Goal: Task Accomplishment & Management: Use online tool/utility

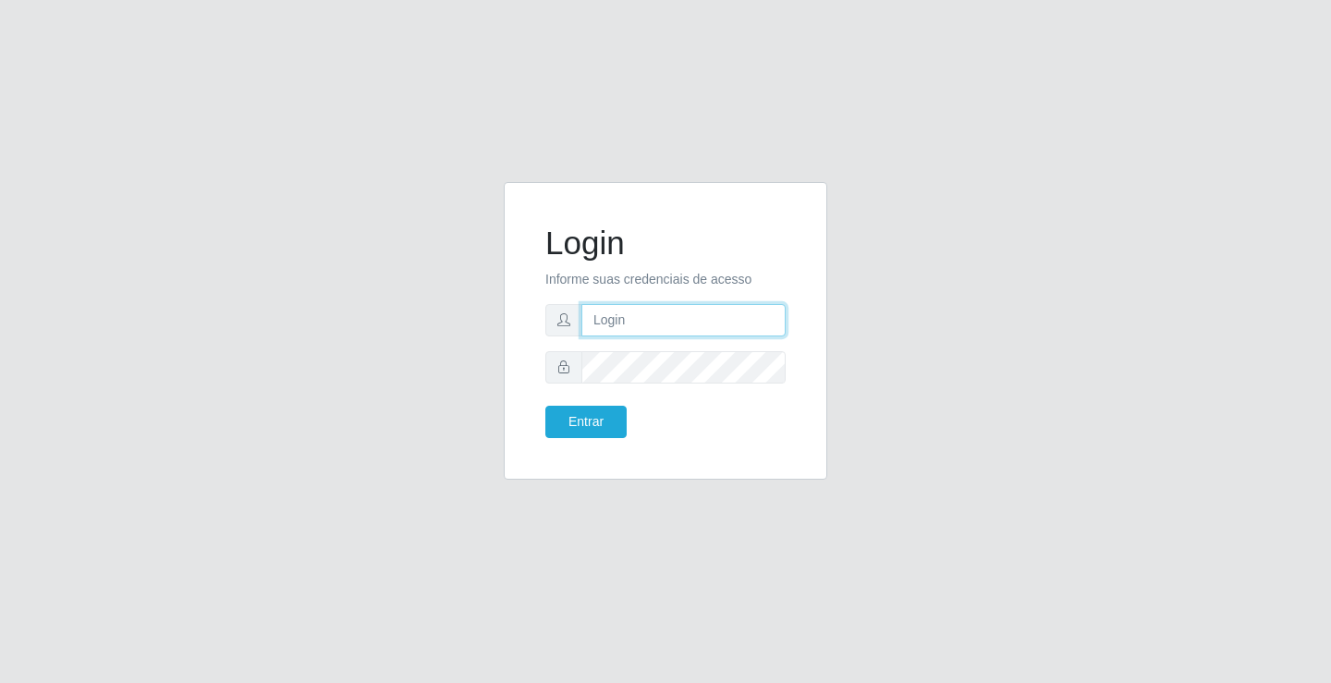
drag, startPoint x: 0, startPoint y: 0, endPoint x: 648, endPoint y: 309, distance: 717.6
click at [648, 309] on input "text" at bounding box center [683, 320] width 204 height 32
type input "[PERSON_NAME]"
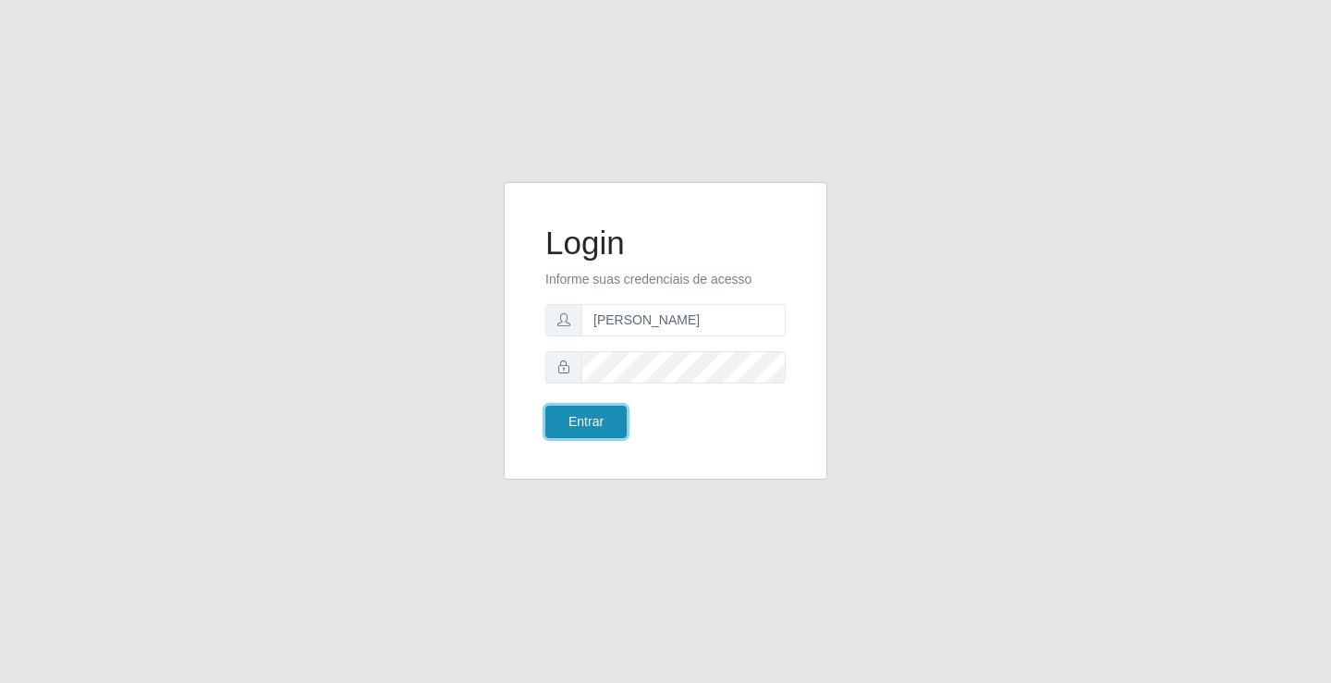
click at [615, 420] on button "Entrar" at bounding box center [585, 422] width 81 height 32
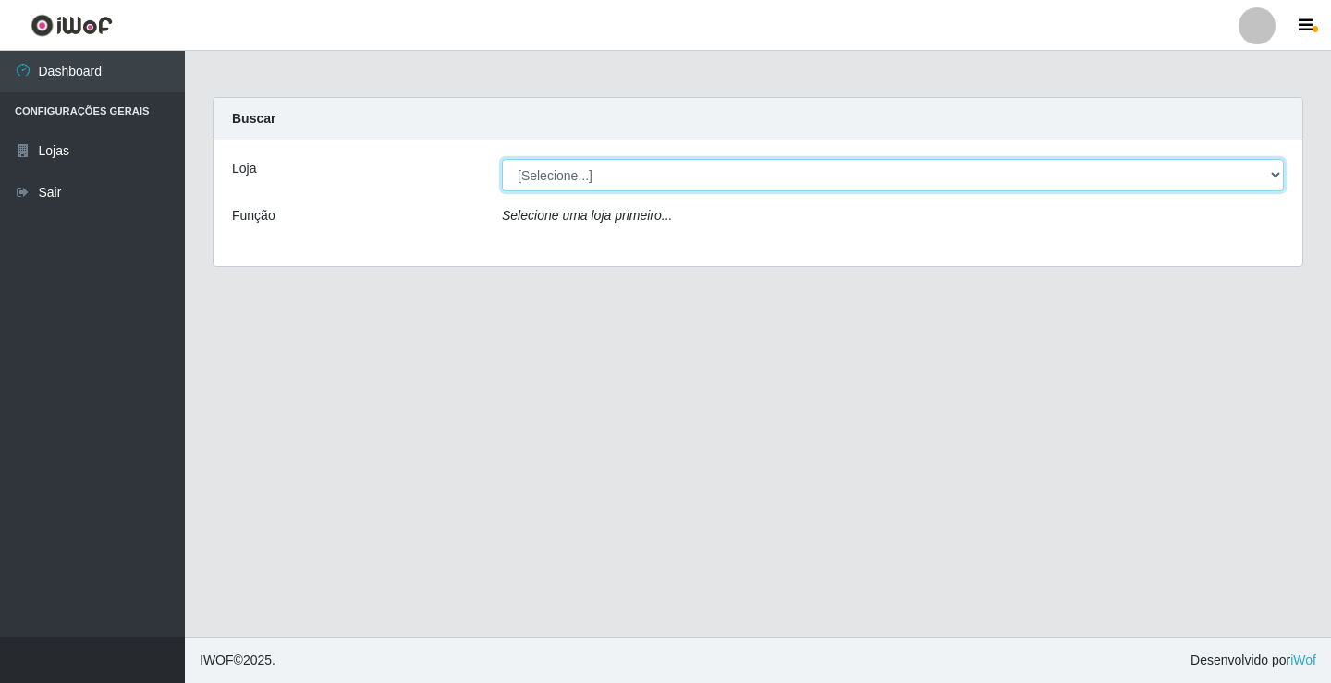
drag, startPoint x: 626, startPoint y: 173, endPoint x: 646, endPoint y: 188, distance: 25.1
click at [626, 173] on select "[Selecione...] Ideal - Conceição" at bounding box center [893, 175] width 782 height 32
select select "231"
click at [502, 159] on select "[Selecione...] Ideal - Conceição" at bounding box center [893, 175] width 782 height 32
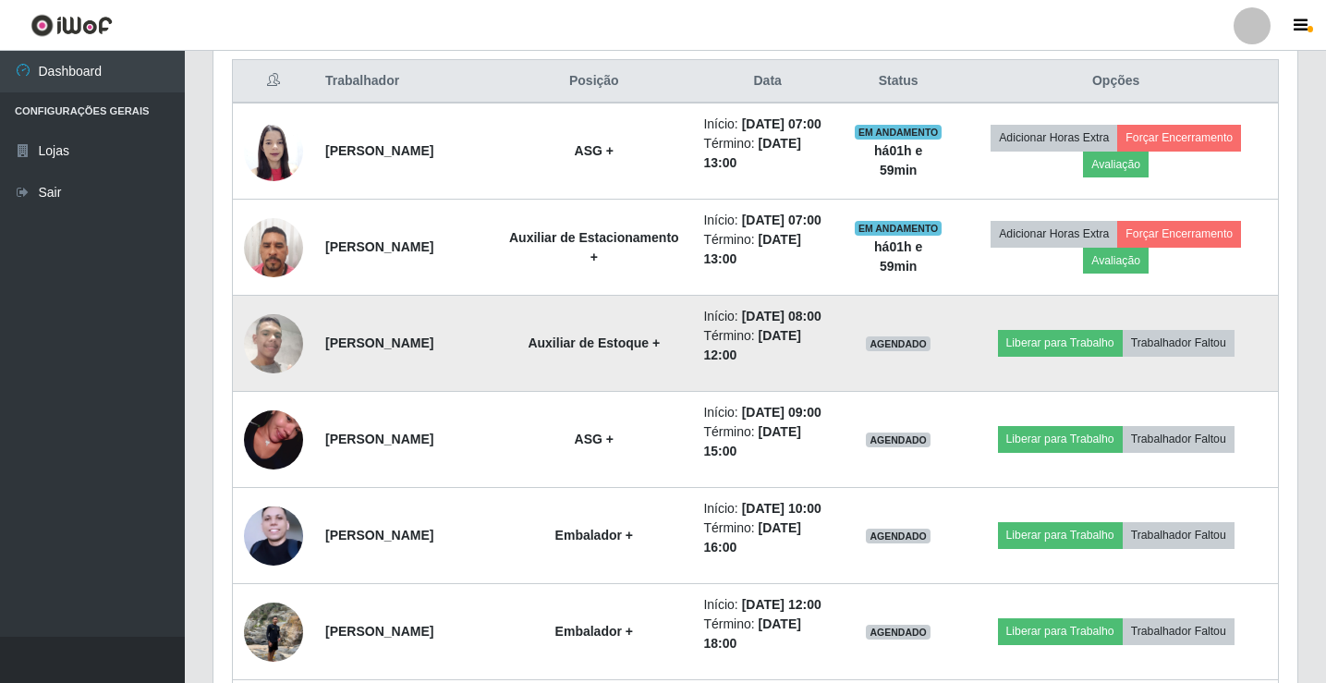
scroll to position [739, 0]
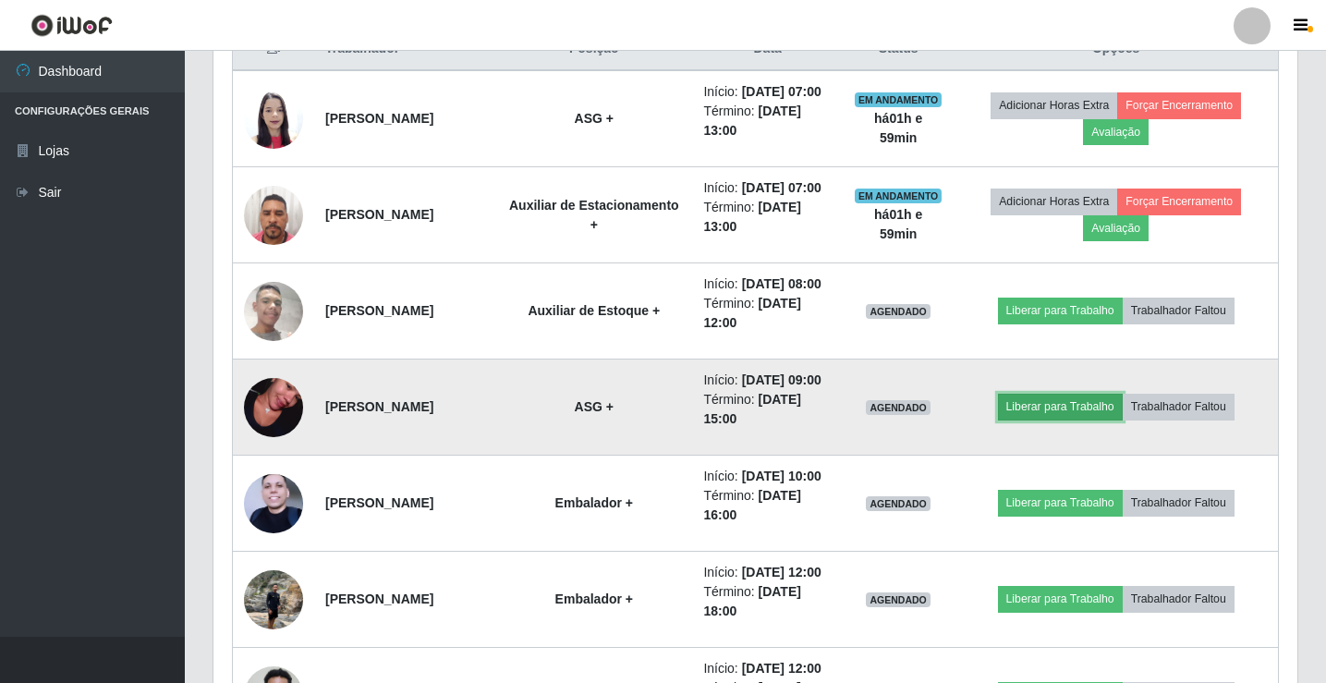
click at [1055, 420] on button "Liberar para Trabalho" at bounding box center [1060, 407] width 125 height 26
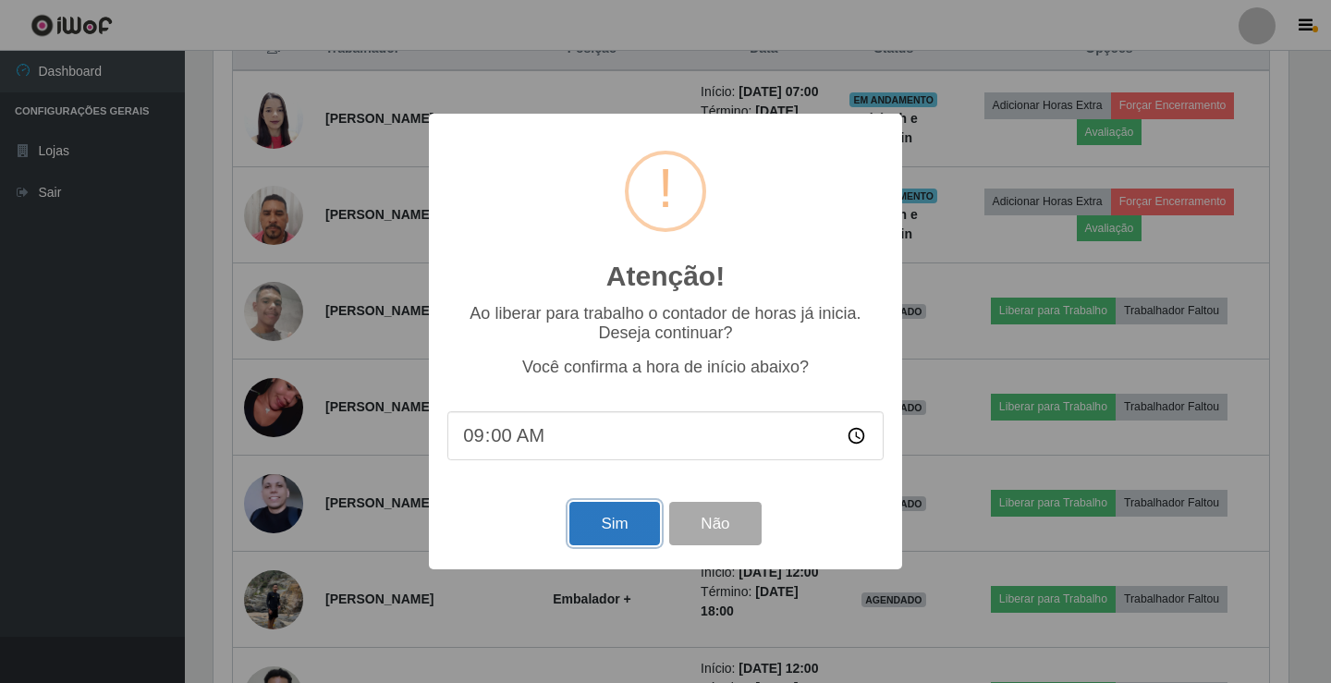
click at [626, 533] on button "Sim" at bounding box center [614, 523] width 90 height 43
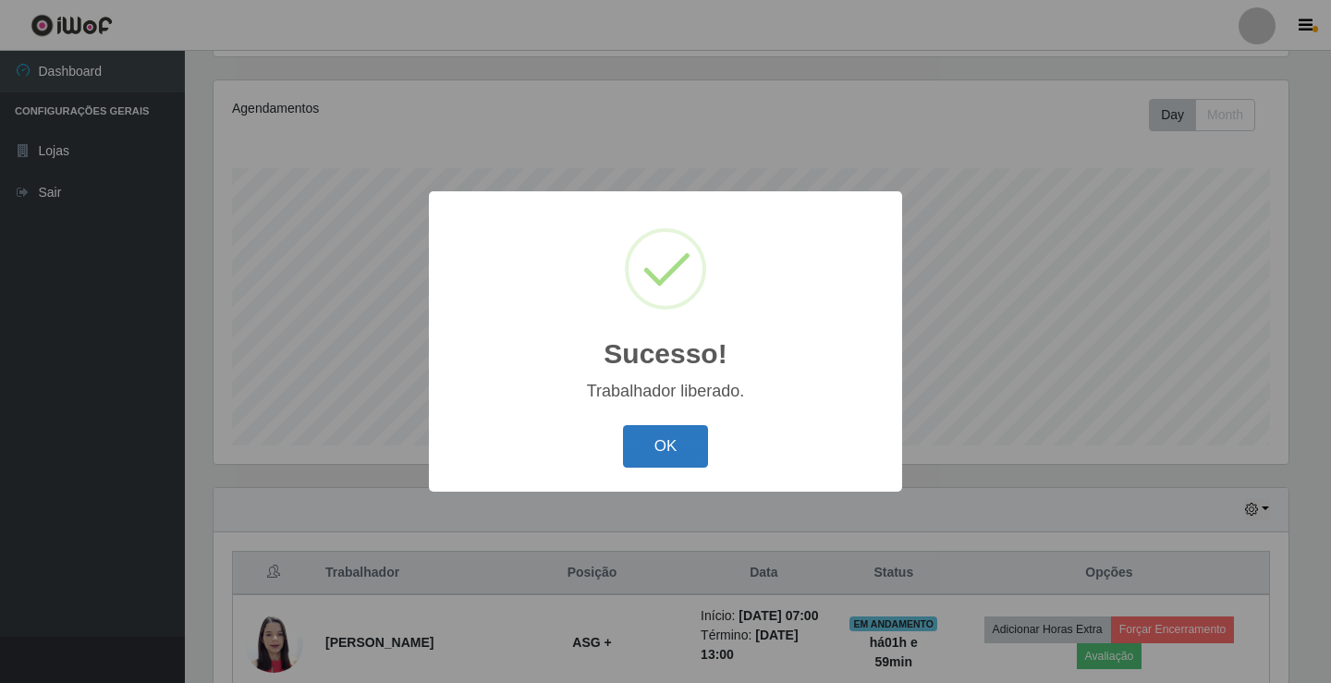
click at [664, 447] on button "OK" at bounding box center [666, 446] width 86 height 43
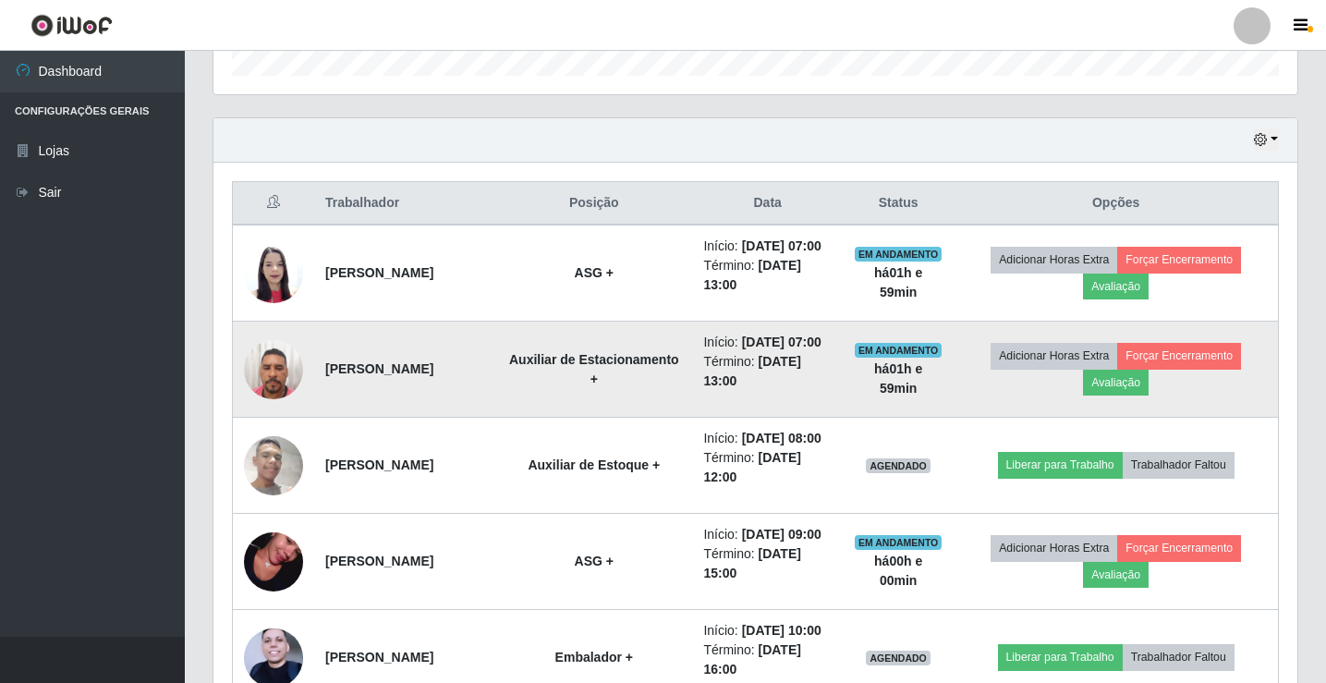
scroll to position [677, 0]
